Goal: Information Seeking & Learning: Learn about a topic

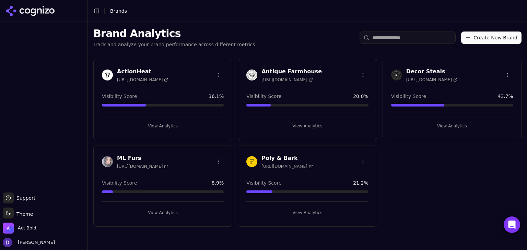
click at [134, 72] on h3 "ActionHeat" at bounding box center [142, 72] width 51 height 8
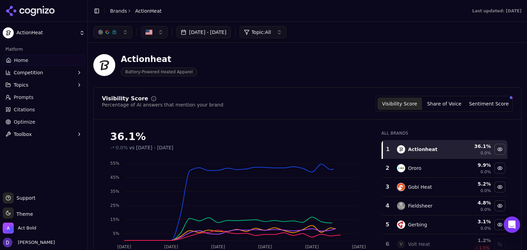
click at [214, 31] on button "[DATE] - [DATE]" at bounding box center [203, 32] width 55 height 12
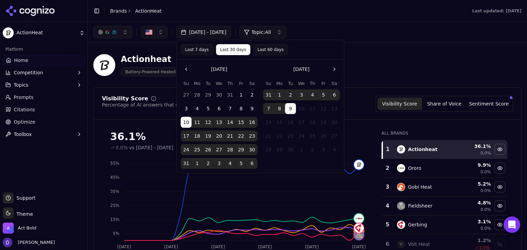
click at [197, 52] on button "Last 7 days" at bounding box center [197, 49] width 33 height 11
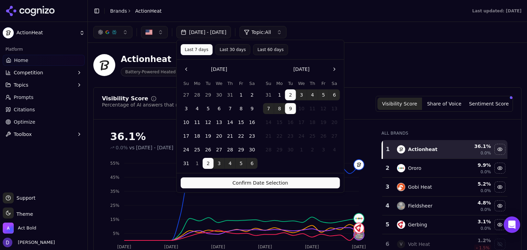
click at [245, 179] on button "Confirm Date Selection" at bounding box center [260, 183] width 159 height 11
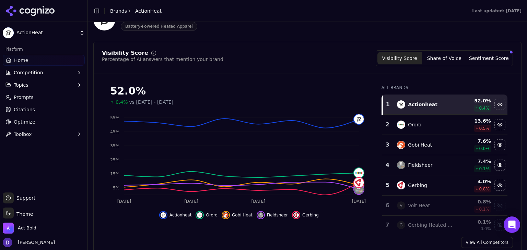
scroll to position [58, 0]
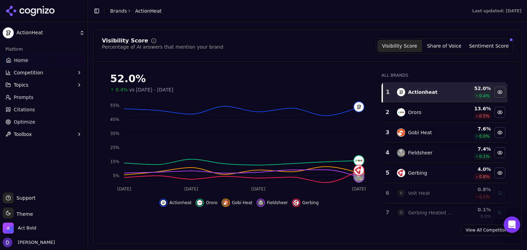
click at [442, 45] on button "Share of Voice" at bounding box center [444, 46] width 45 height 12
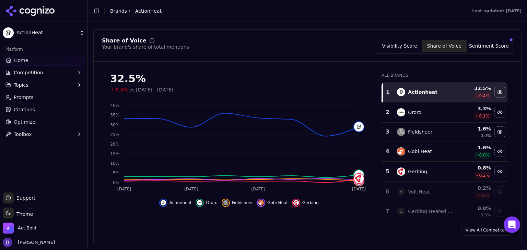
click at [115, 12] on link "Brands" at bounding box center [118, 10] width 17 height 5
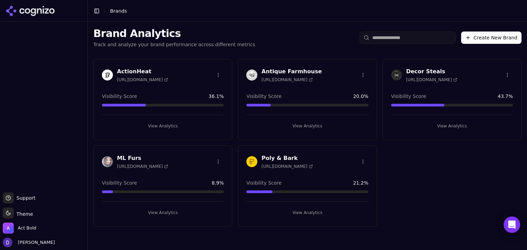
click at [149, 12] on header "Toggle Sidebar Brands" at bounding box center [307, 11] width 439 height 22
click at [128, 74] on h3 "ActionHeat" at bounding box center [142, 72] width 51 height 8
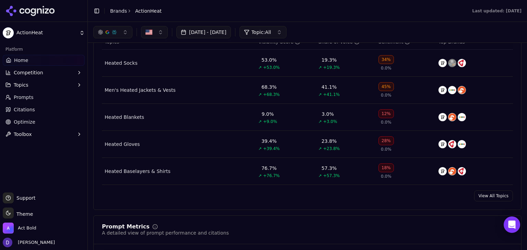
scroll to position [274, 0]
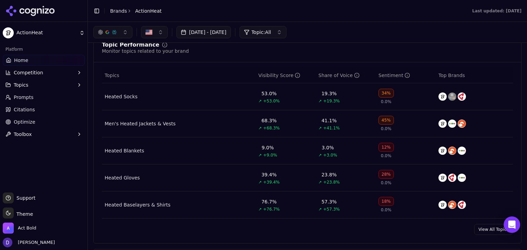
click at [486, 228] on link "View All Topics" at bounding box center [493, 229] width 39 height 11
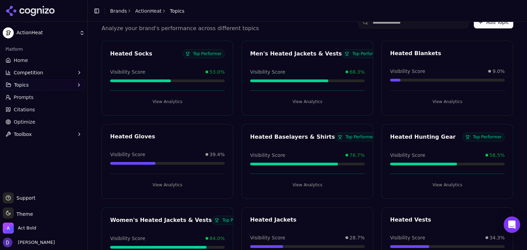
scroll to position [46, 0]
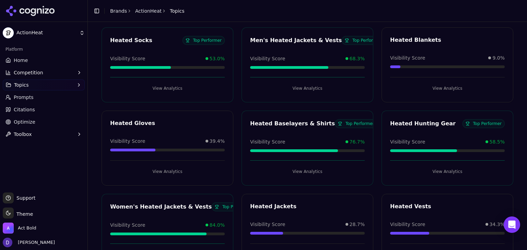
click at [30, 60] on link "Home" at bounding box center [44, 60] width 82 height 11
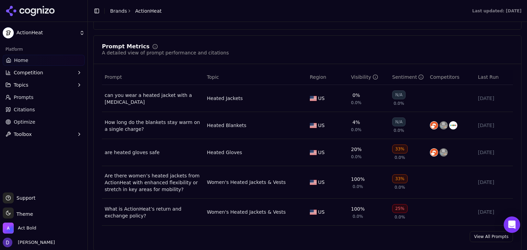
scroll to position [594, 0]
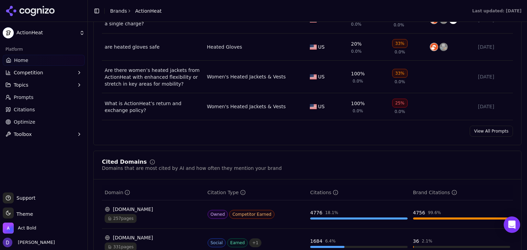
click at [490, 124] on div "Prompt Metrics A detailed view of prompt performance and citations Prompt Topic…" at bounding box center [307, 38] width 428 height 216
click at [486, 132] on link "View All Prompts" at bounding box center [491, 131] width 43 height 11
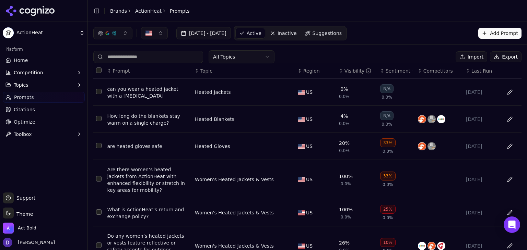
click at [503, 60] on button "Export" at bounding box center [506, 56] width 32 height 11
click at [231, 31] on button "[DATE] - [DATE]" at bounding box center [203, 33] width 55 height 12
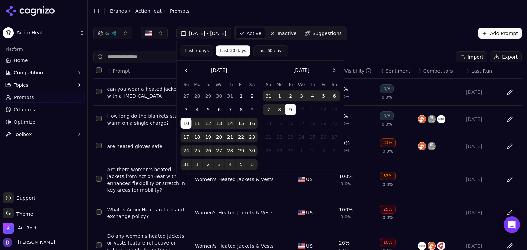
click at [204, 52] on button "Last 7 days" at bounding box center [197, 50] width 33 height 11
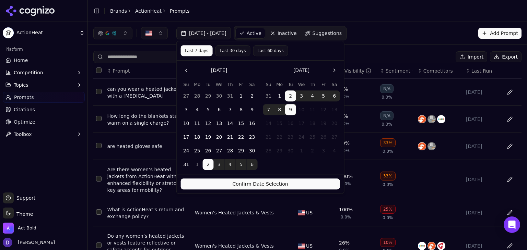
click at [246, 184] on button "Confirm Date Selection" at bounding box center [260, 184] width 159 height 11
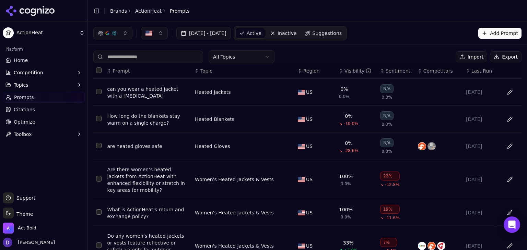
click at [470, 58] on button "Import" at bounding box center [472, 56] width 32 height 11
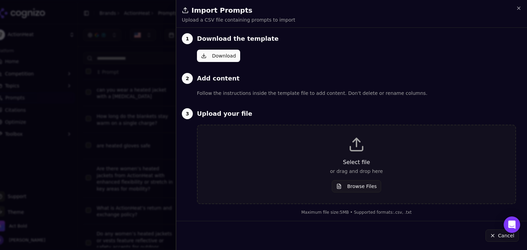
click at [157, 27] on div at bounding box center [263, 125] width 527 height 250
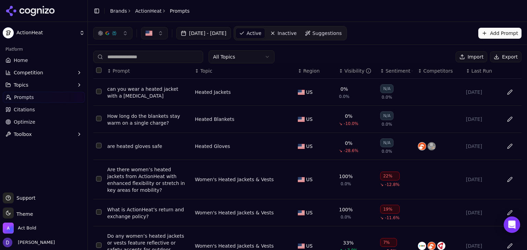
click at [505, 49] on div "All Topics Import Export ↕ Prompt ↕ Topic ↕ Region ↕ Visibility ↕ Sentiment ↕ C…" at bounding box center [307, 223] width 439 height 357
click at [506, 54] on button "Export" at bounding box center [506, 56] width 32 height 11
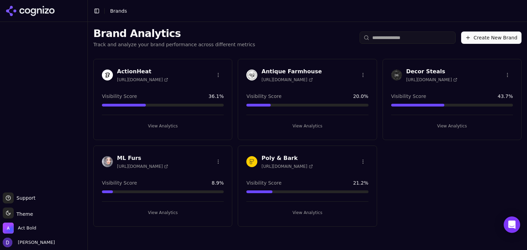
click at [132, 72] on h3 "ActionHeat" at bounding box center [142, 72] width 51 height 8
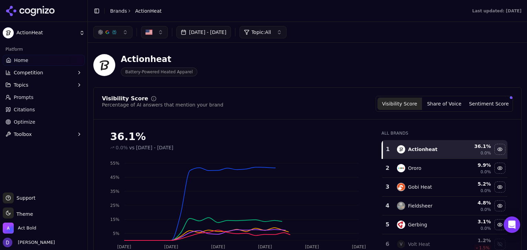
scroll to position [91, 0]
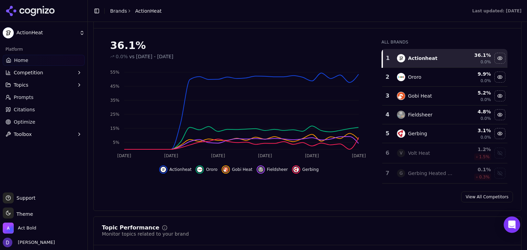
click at [477, 195] on link "View All Competitors" at bounding box center [487, 197] width 52 height 11
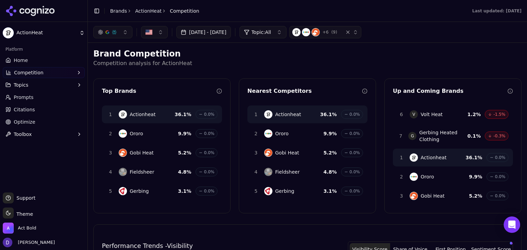
click at [231, 33] on button "[DATE] - [DATE]" at bounding box center [203, 32] width 55 height 12
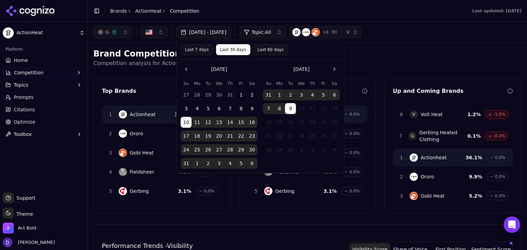
click at [196, 49] on button "Last 7 days" at bounding box center [197, 49] width 33 height 11
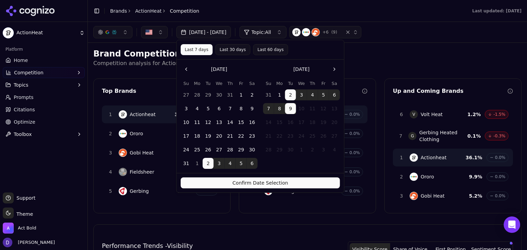
click at [260, 181] on button "Confirm Date Selection" at bounding box center [260, 183] width 159 height 11
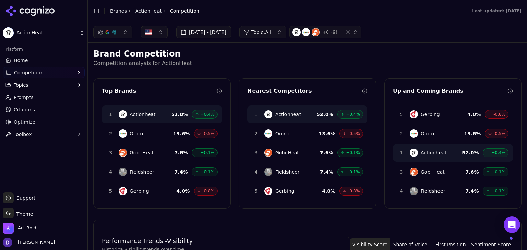
click at [29, 75] on span "Competition" at bounding box center [29, 72] width 30 height 7
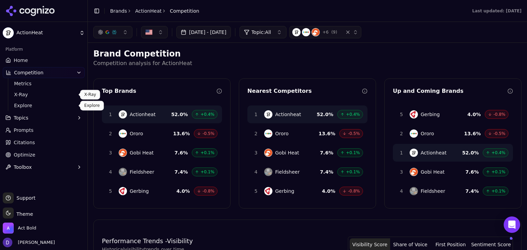
click at [30, 105] on span "Explore" at bounding box center [44, 105] width 60 height 7
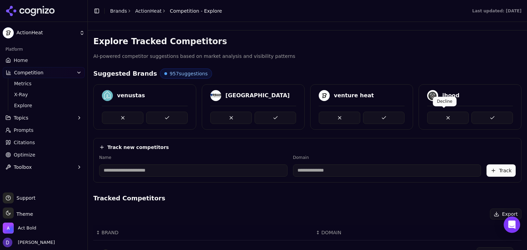
click at [435, 116] on button at bounding box center [448, 118] width 42 height 12
click at [341, 117] on button at bounding box center [340, 118] width 42 height 12
click at [229, 119] on button at bounding box center [231, 118] width 42 height 12
click at [486, 116] on button at bounding box center [492, 118] width 42 height 12
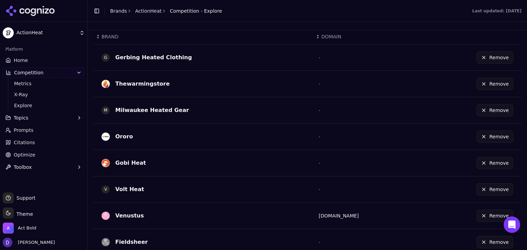
scroll to position [183, 0]
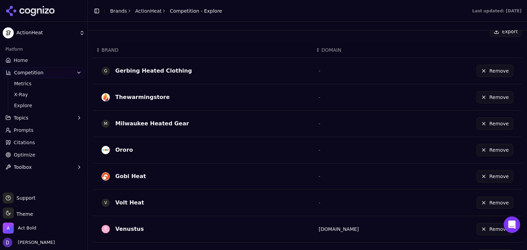
click at [27, 63] on link "Home" at bounding box center [44, 60] width 82 height 11
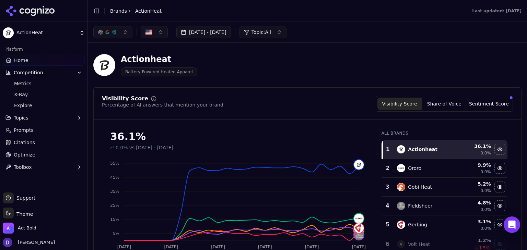
click at [213, 35] on button "[DATE] - [DATE]" at bounding box center [203, 32] width 55 height 12
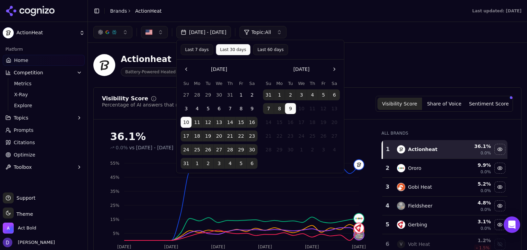
click at [187, 50] on button "Last 7 days" at bounding box center [197, 49] width 33 height 11
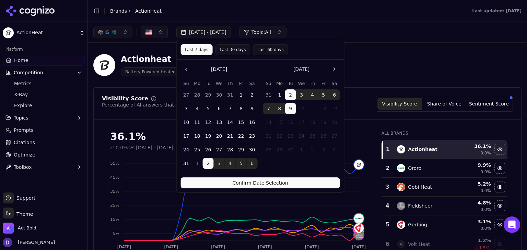
click at [248, 183] on button "Confirm Date Selection" at bounding box center [260, 183] width 159 height 11
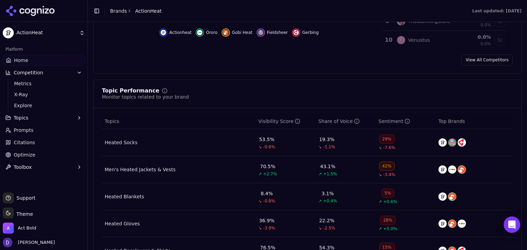
scroll to position [91, 0]
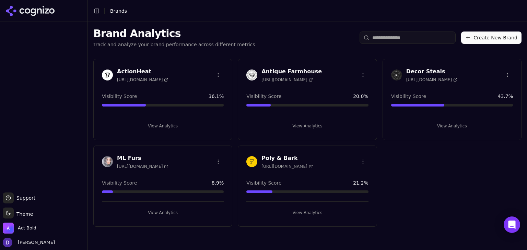
click at [115, 160] on div "ML Furs [URL][DOMAIN_NAME]" at bounding box center [135, 161] width 66 height 15
click at [127, 157] on h3 "ML Furs" at bounding box center [142, 158] width 51 height 8
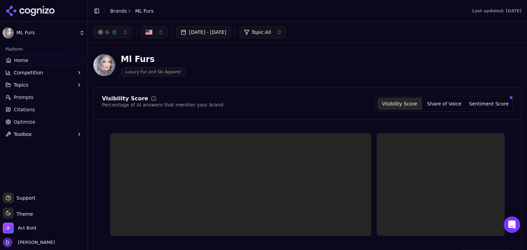
click at [206, 34] on button "[DATE] - [DATE]" at bounding box center [203, 32] width 55 height 12
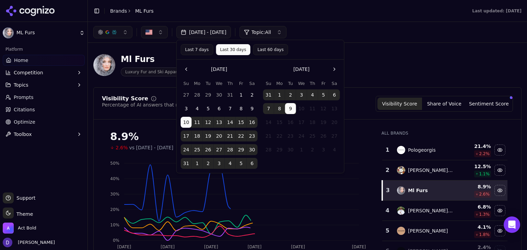
click at [200, 44] on button "Last 7 days" at bounding box center [197, 49] width 33 height 11
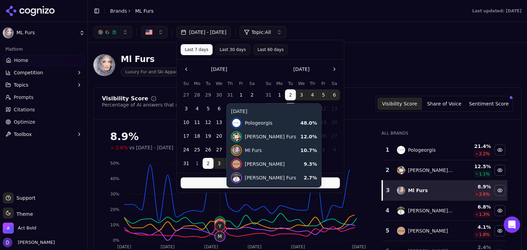
click at [236, 182] on button "Confirm Date Selection" at bounding box center [260, 183] width 159 height 11
